Goal: Book appointment/travel/reservation

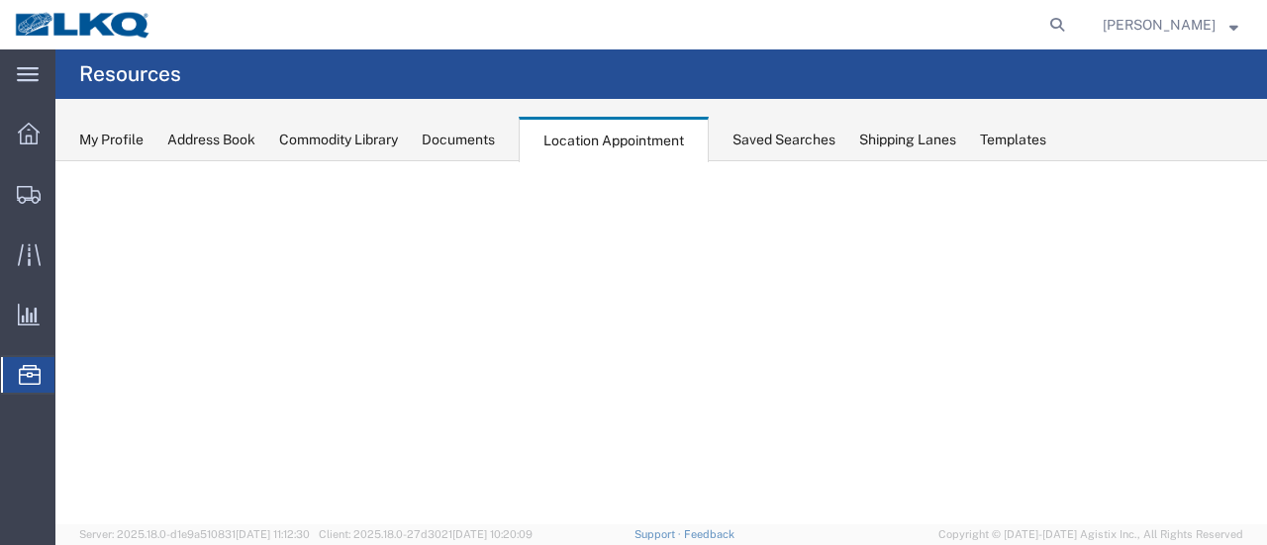
select select "28716"
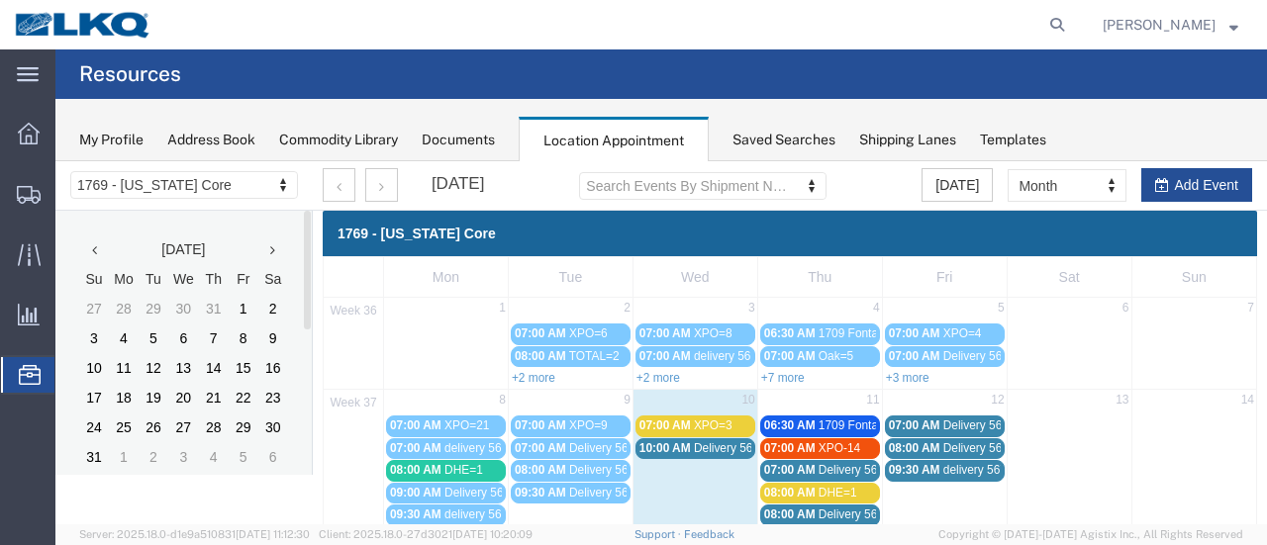
scroll to position [99, 0]
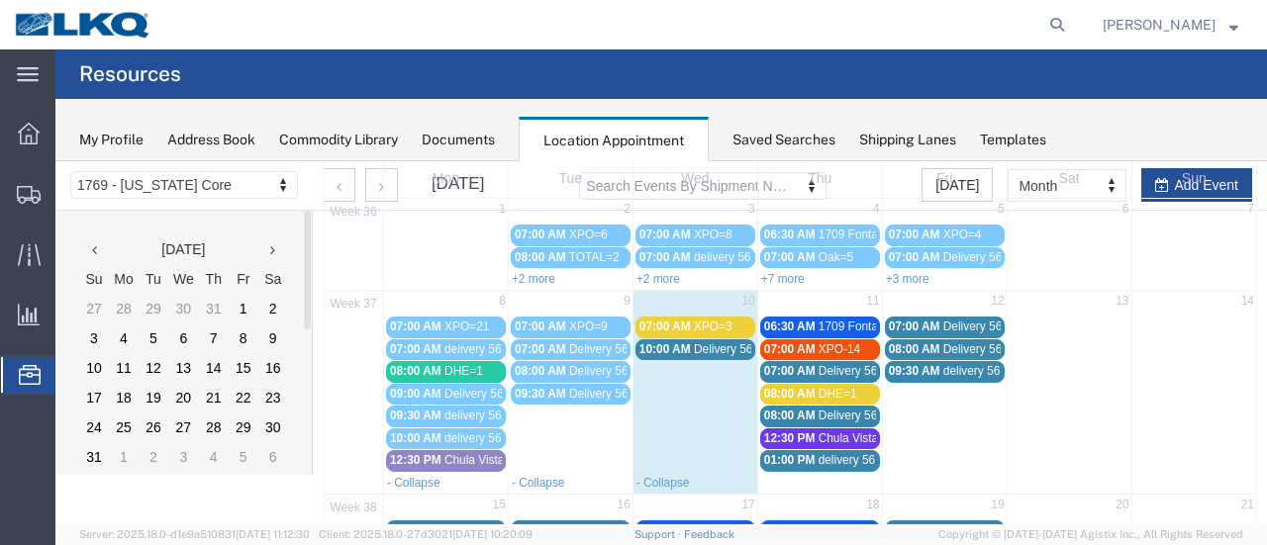
click at [809, 302] on td "11" at bounding box center [819, 303] width 125 height 25
select select "1"
select select
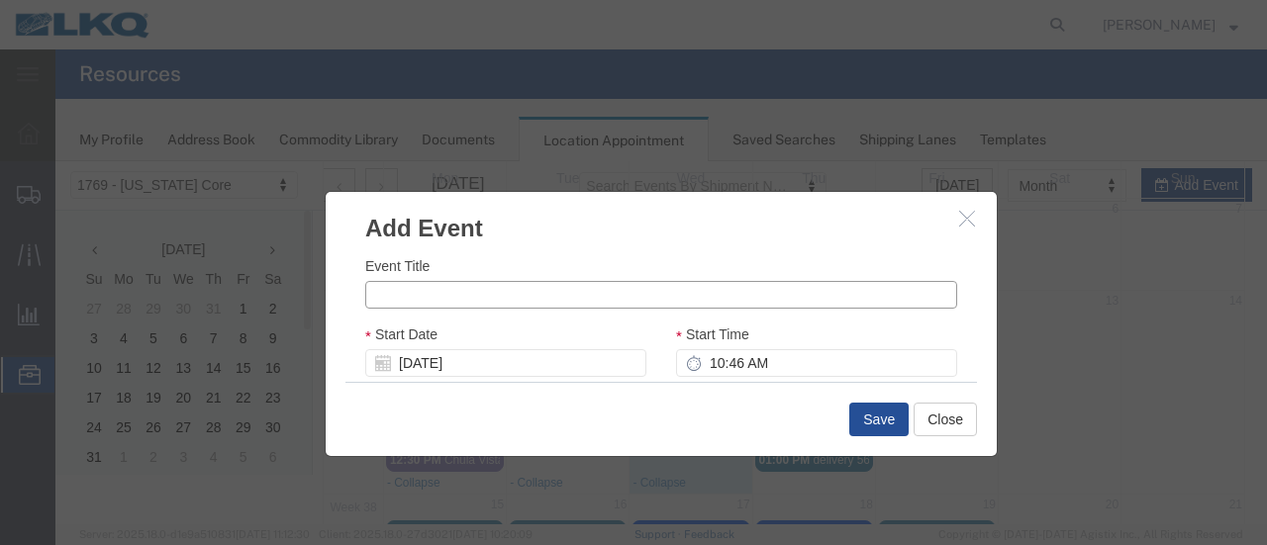
click at [465, 298] on input "Event Title" at bounding box center [661, 295] width 592 height 28
type input "Total=4"
drag, startPoint x: 717, startPoint y: 367, endPoint x: 802, endPoint y: 369, distance: 84.1
click at [717, 367] on input "10:46 AM" at bounding box center [816, 363] width 281 height 28
type input "8:00 AM"
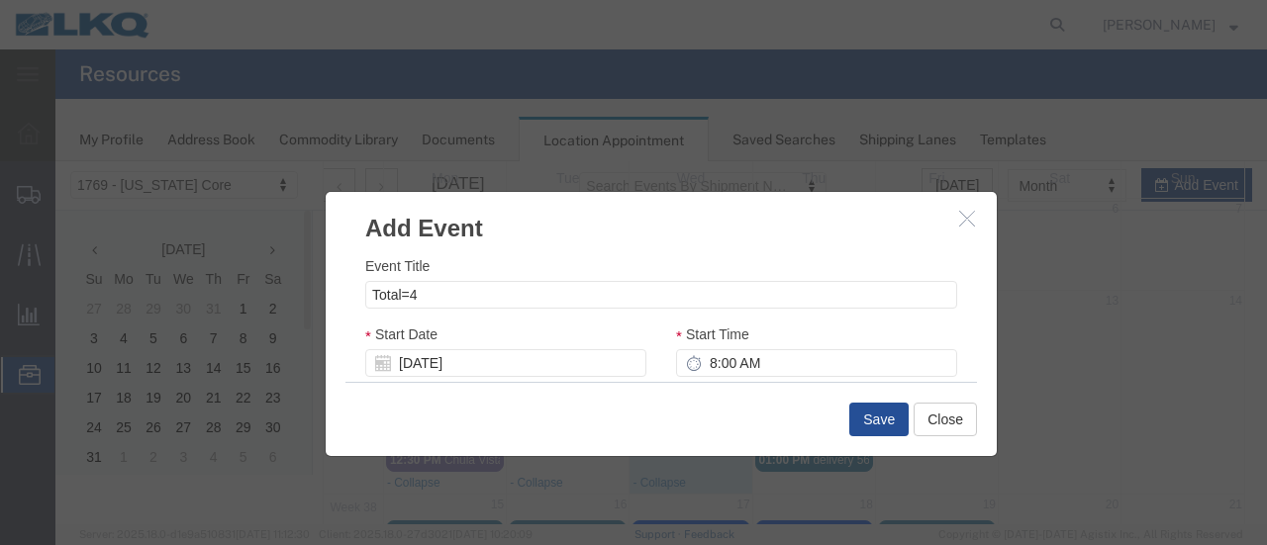
click at [682, 396] on div "Save Close" at bounding box center [660, 419] width 631 height 74
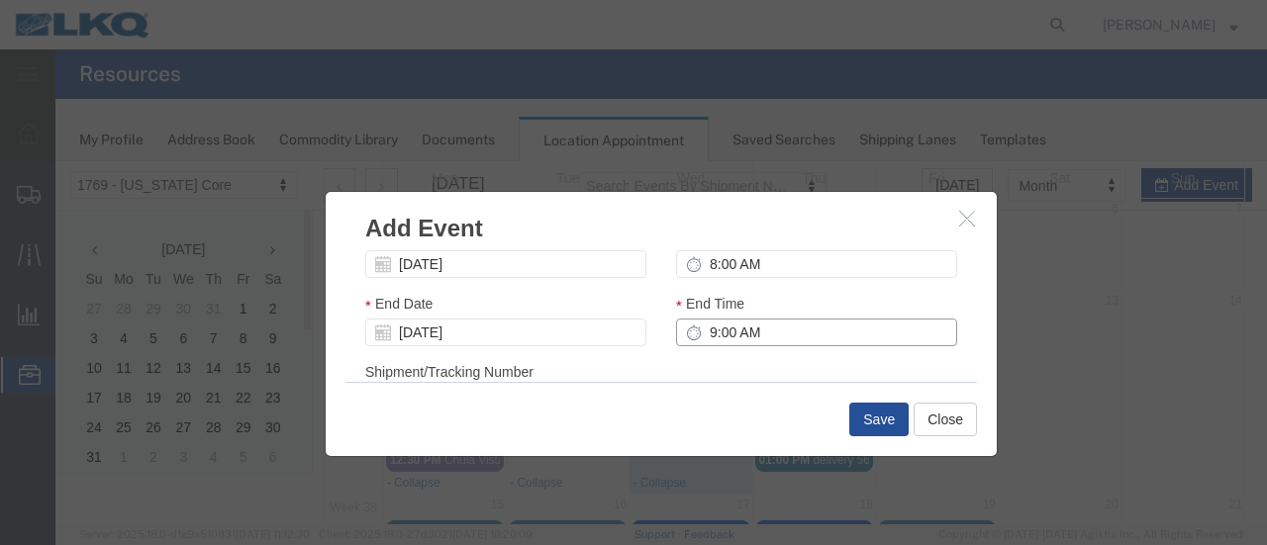
click at [702, 337] on input "9:00 AM" at bounding box center [816, 333] width 281 height 28
type input "10:00 AM"
click at [724, 367] on div "Shipment/Tracking Number Shipment/Tracking Number Shipment/Tracking Number" at bounding box center [661, 387] width 592 height 53
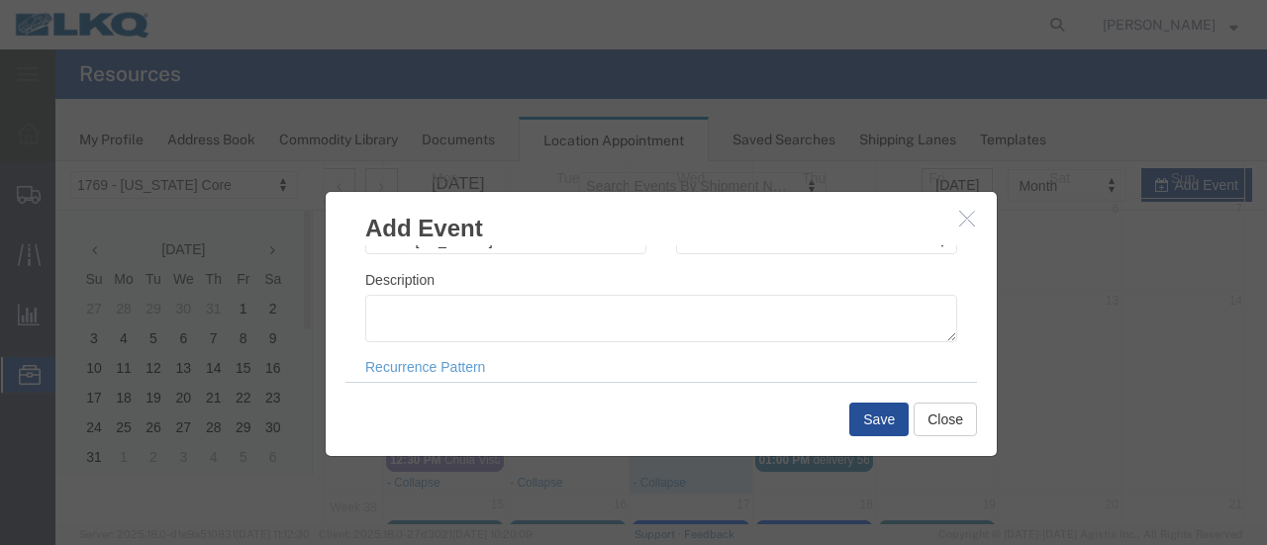
scroll to position [297, 0]
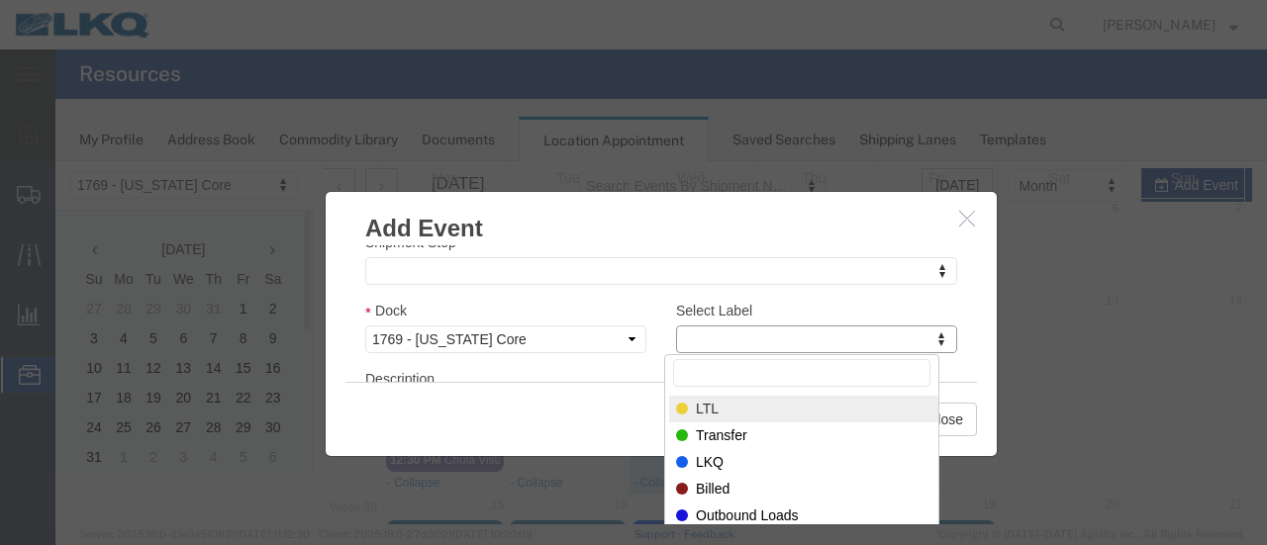
select select "25"
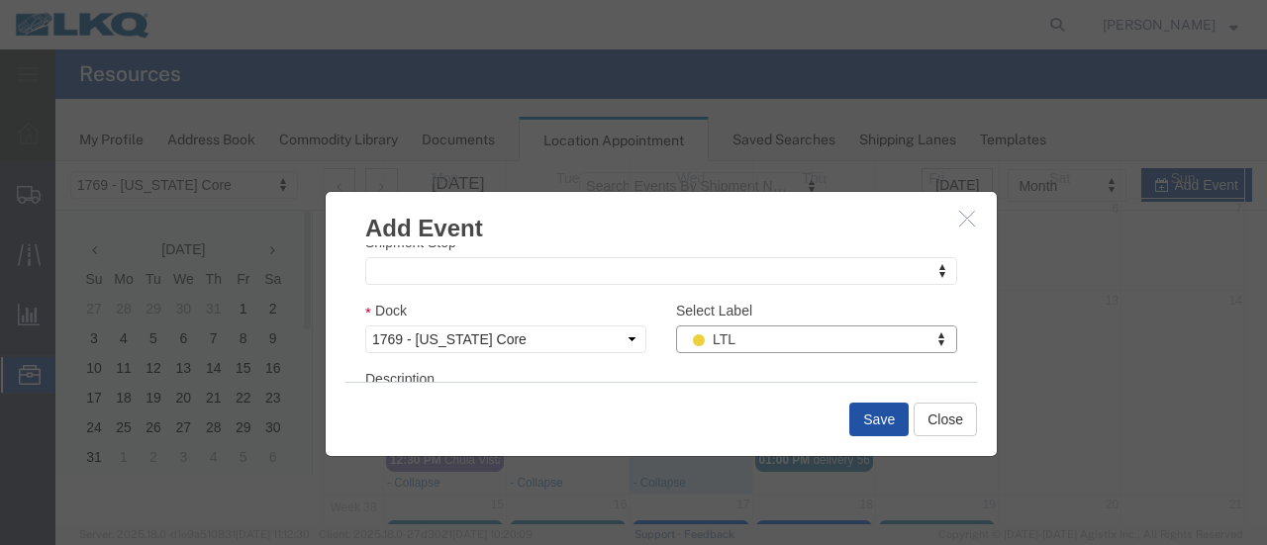
click at [885, 420] on button "Save" at bounding box center [878, 420] width 59 height 34
